Goal: Information Seeking & Learning: Check status

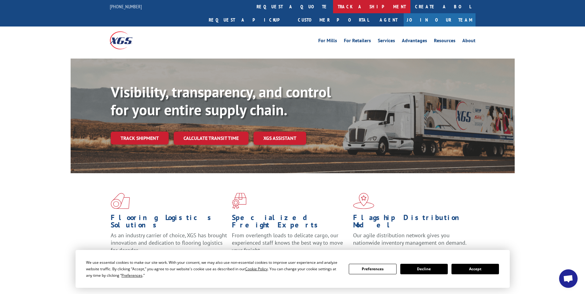
click at [333, 6] on link "track a shipment" at bounding box center [371, 6] width 77 height 13
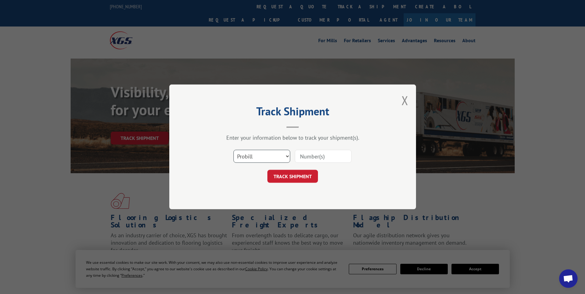
click at [284, 154] on select "Select category... Probill BOL PO" at bounding box center [261, 156] width 57 height 13
select select "po"
click at [233, 150] on select "Select category... Probill BOL PO" at bounding box center [261, 156] width 57 height 13
click at [317, 155] on input at bounding box center [323, 156] width 57 height 13
type input "71901"
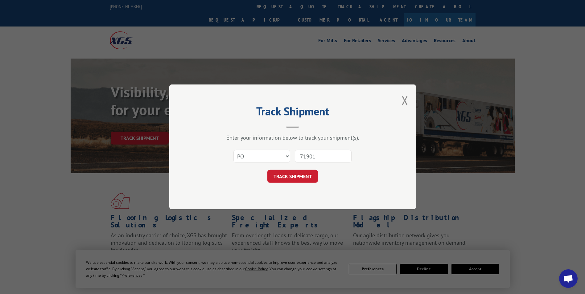
click button "TRACK SHIPMENT" at bounding box center [292, 176] width 51 height 13
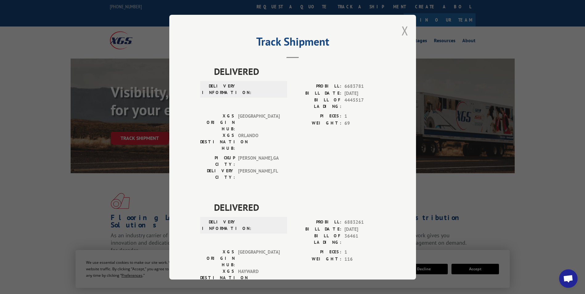
click at [402, 31] on button "Close modal" at bounding box center [404, 31] width 7 height 16
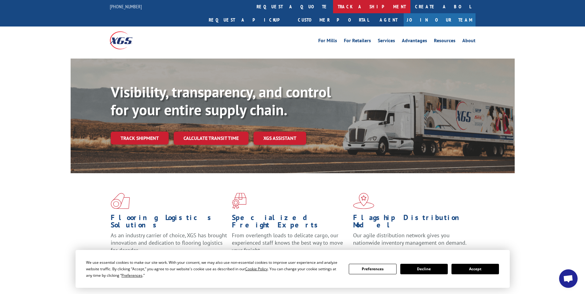
click at [333, 6] on link "track a shipment" at bounding box center [371, 6] width 77 height 13
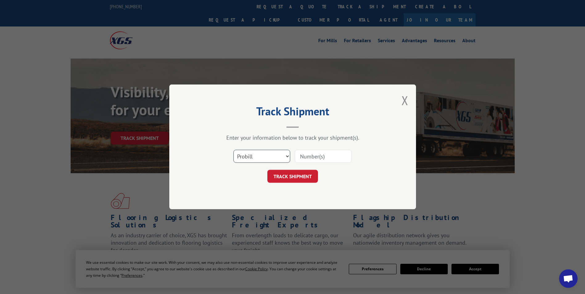
click at [260, 157] on select "Select category... Probill BOL PO" at bounding box center [261, 156] width 57 height 13
select select "po"
click at [233, 150] on select "Select category... Probill BOL PO" at bounding box center [261, 156] width 57 height 13
click at [321, 158] on input at bounding box center [323, 156] width 57 height 13
type input "71931"
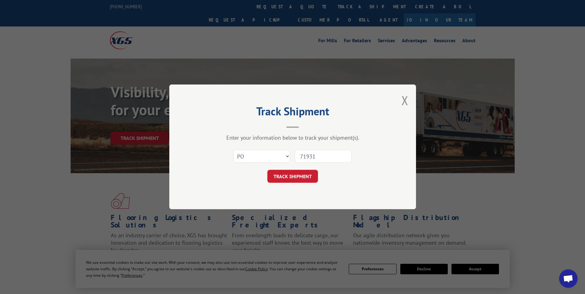
click button "TRACK SHIPMENT" at bounding box center [292, 176] width 51 height 13
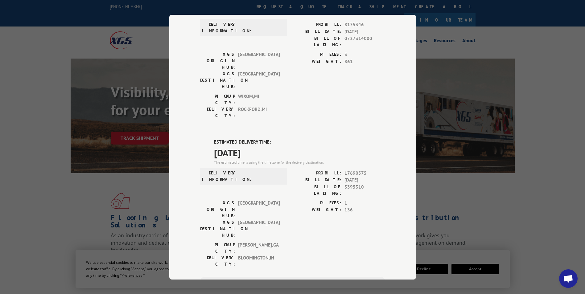
scroll to position [92, 0]
